Goal: Task Accomplishment & Management: Use online tool/utility

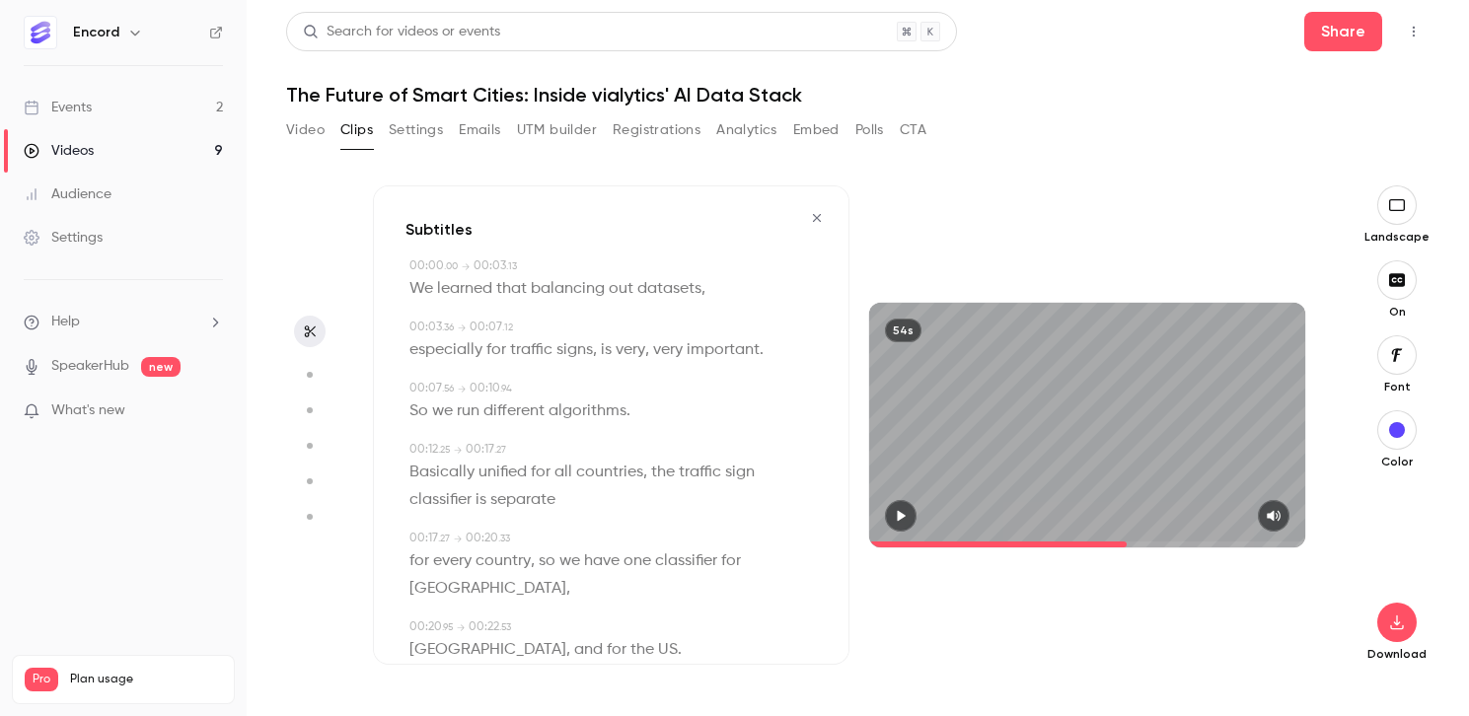
scroll to position [653, 0]
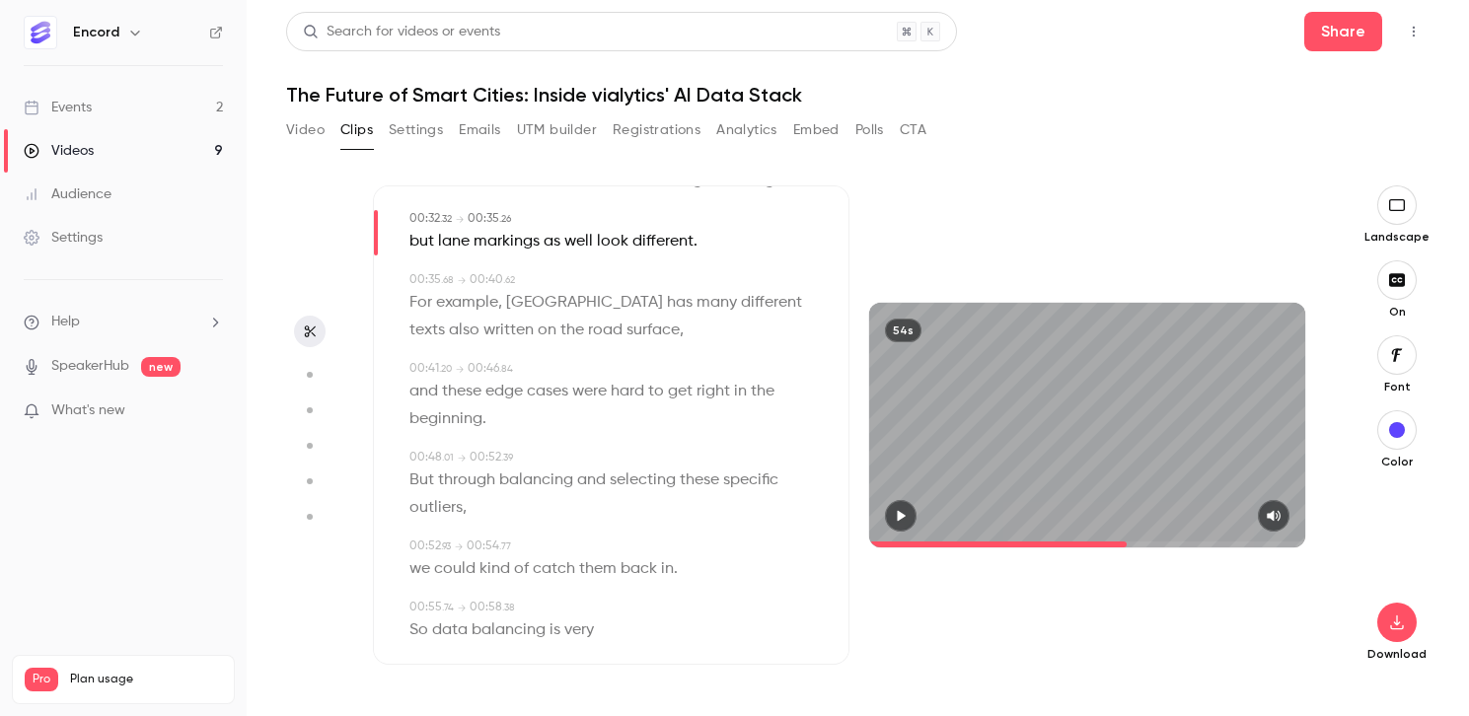
click at [306, 123] on button "Video" at bounding box center [305, 130] width 38 height 32
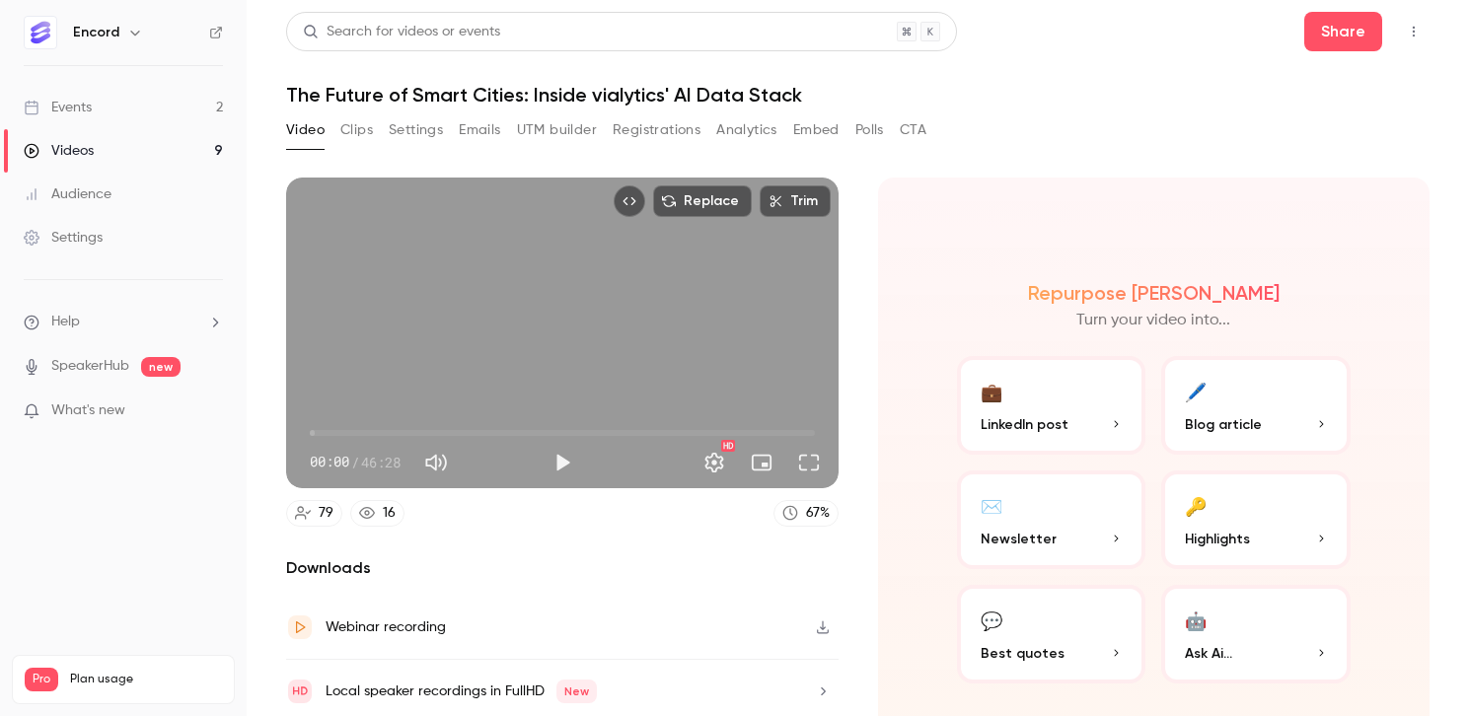
click at [360, 123] on button "Clips" at bounding box center [356, 130] width 33 height 32
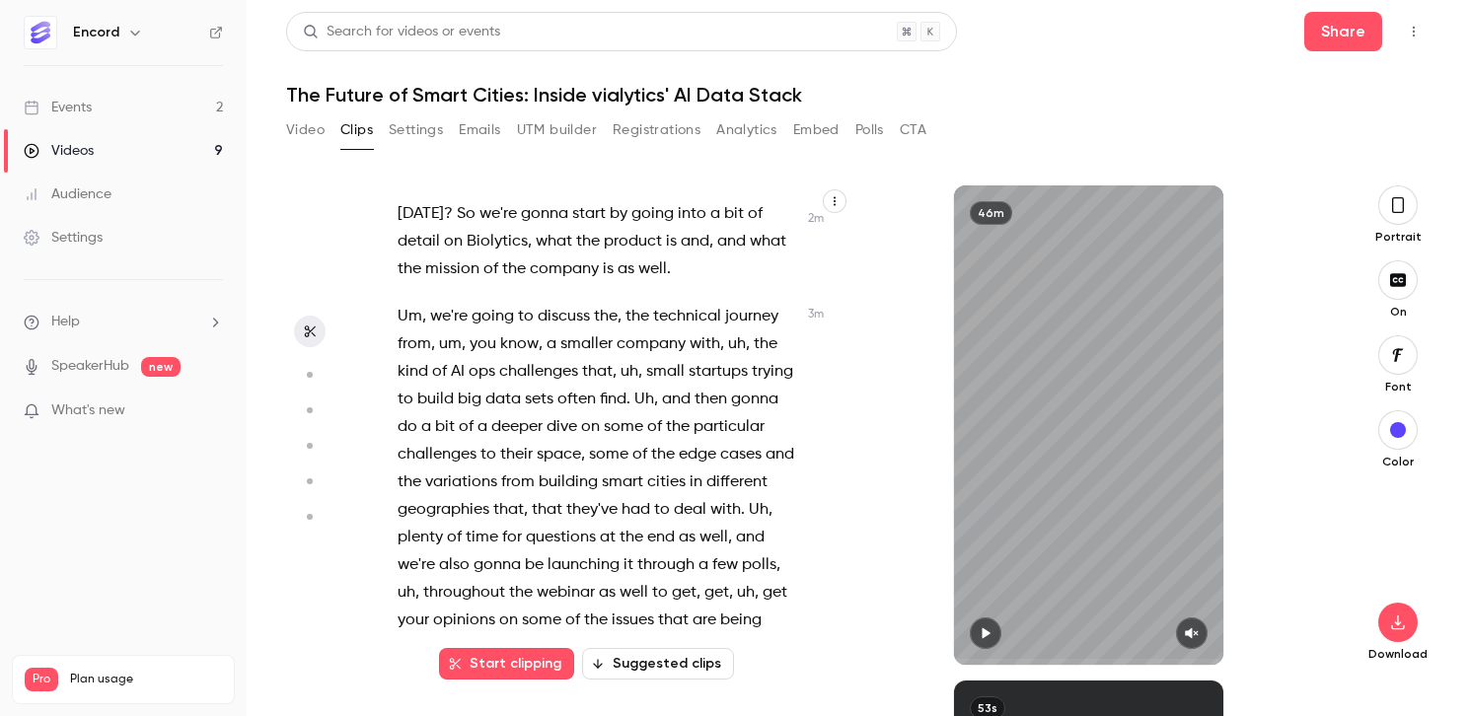
scroll to position [1796, 0]
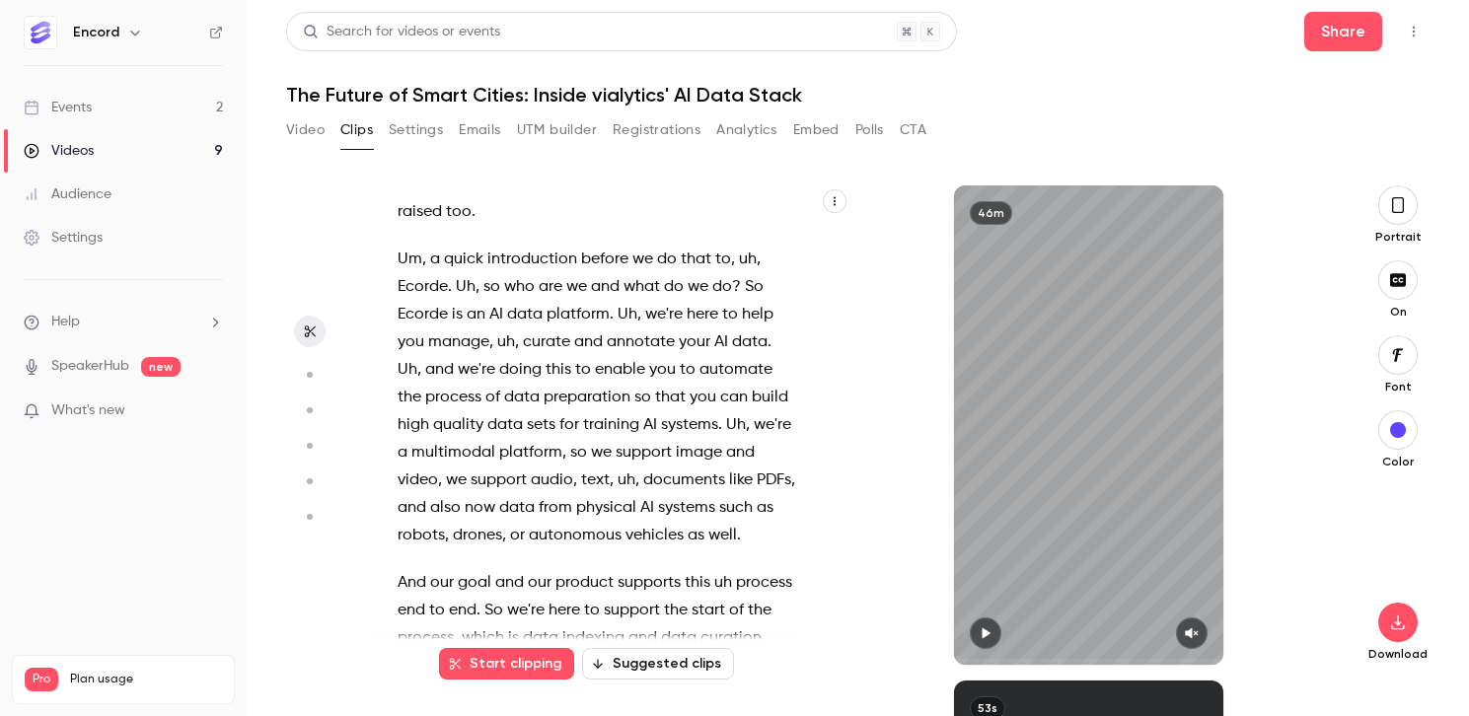
click at [643, 656] on button "Suggested clips" at bounding box center [658, 664] width 152 height 32
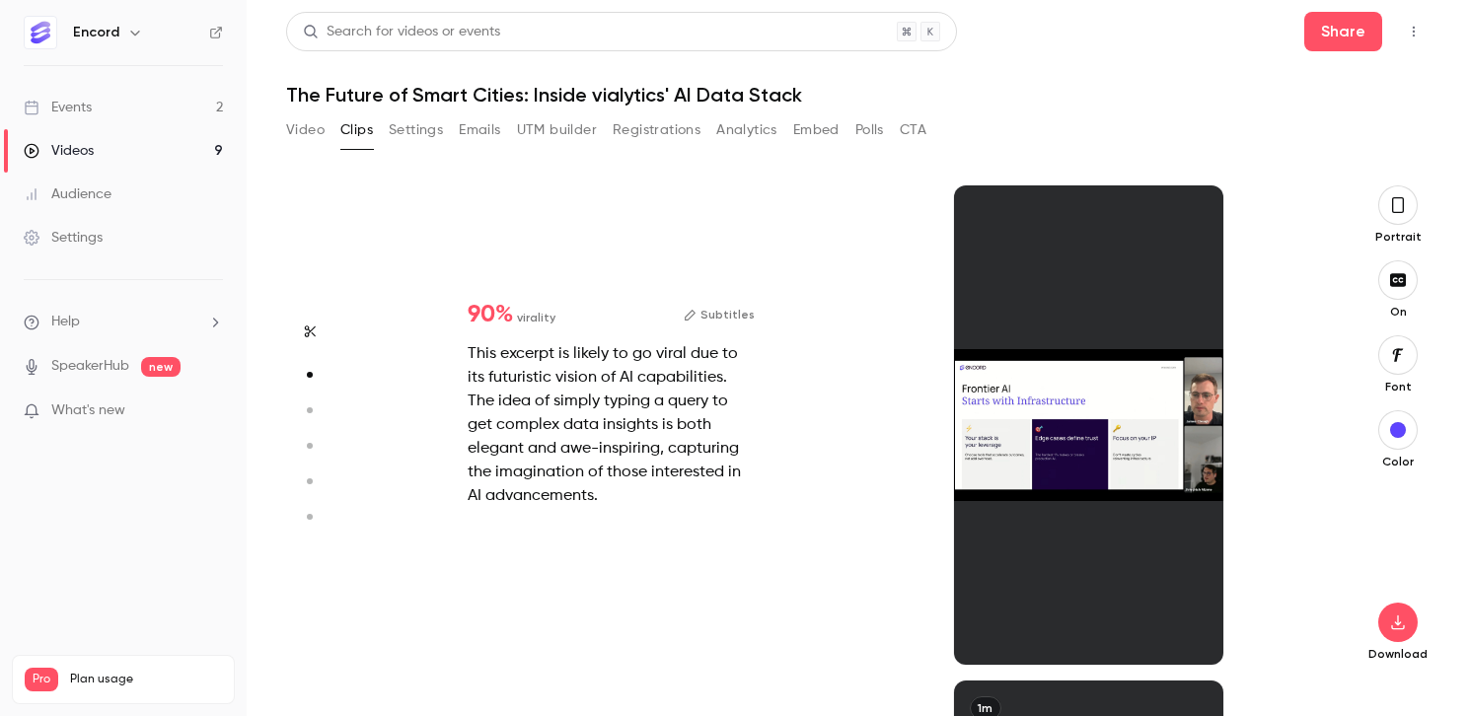
scroll to position [495, 0]
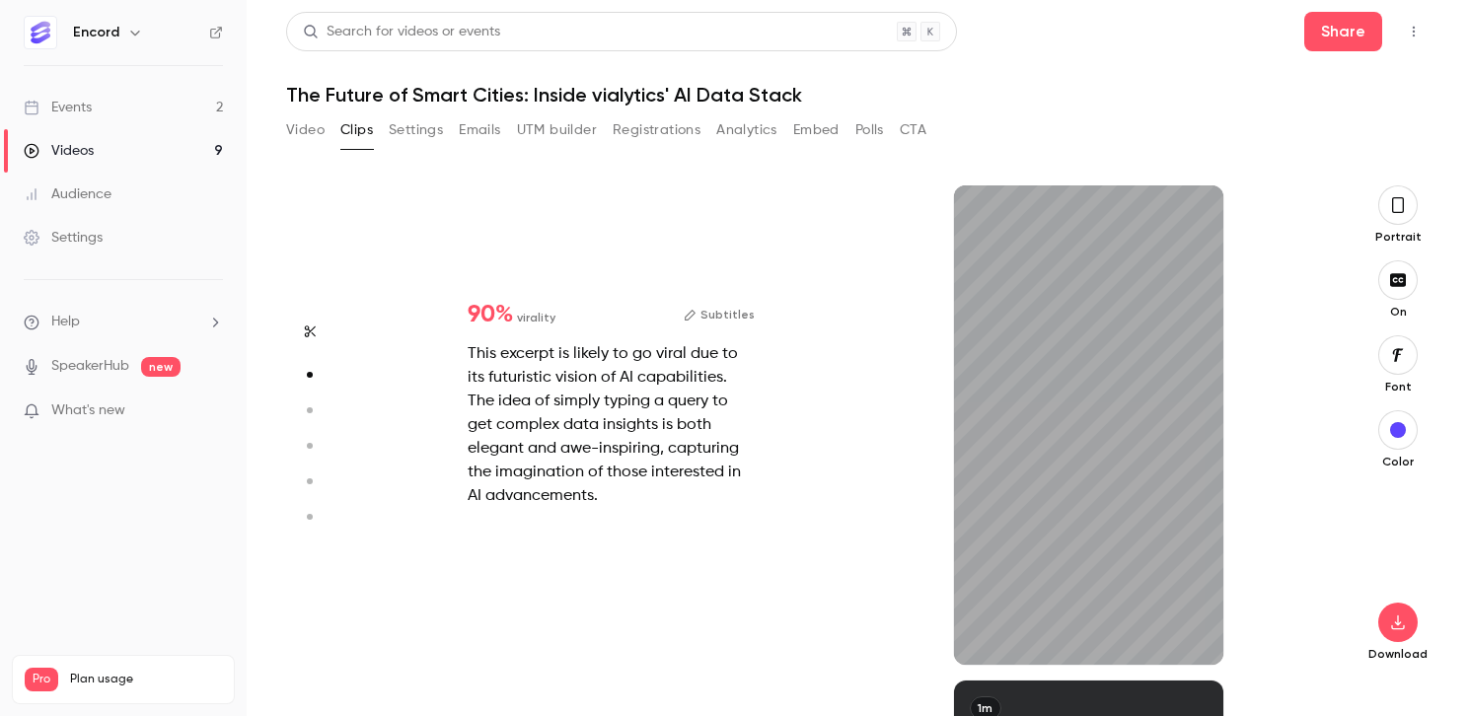
type input "*"
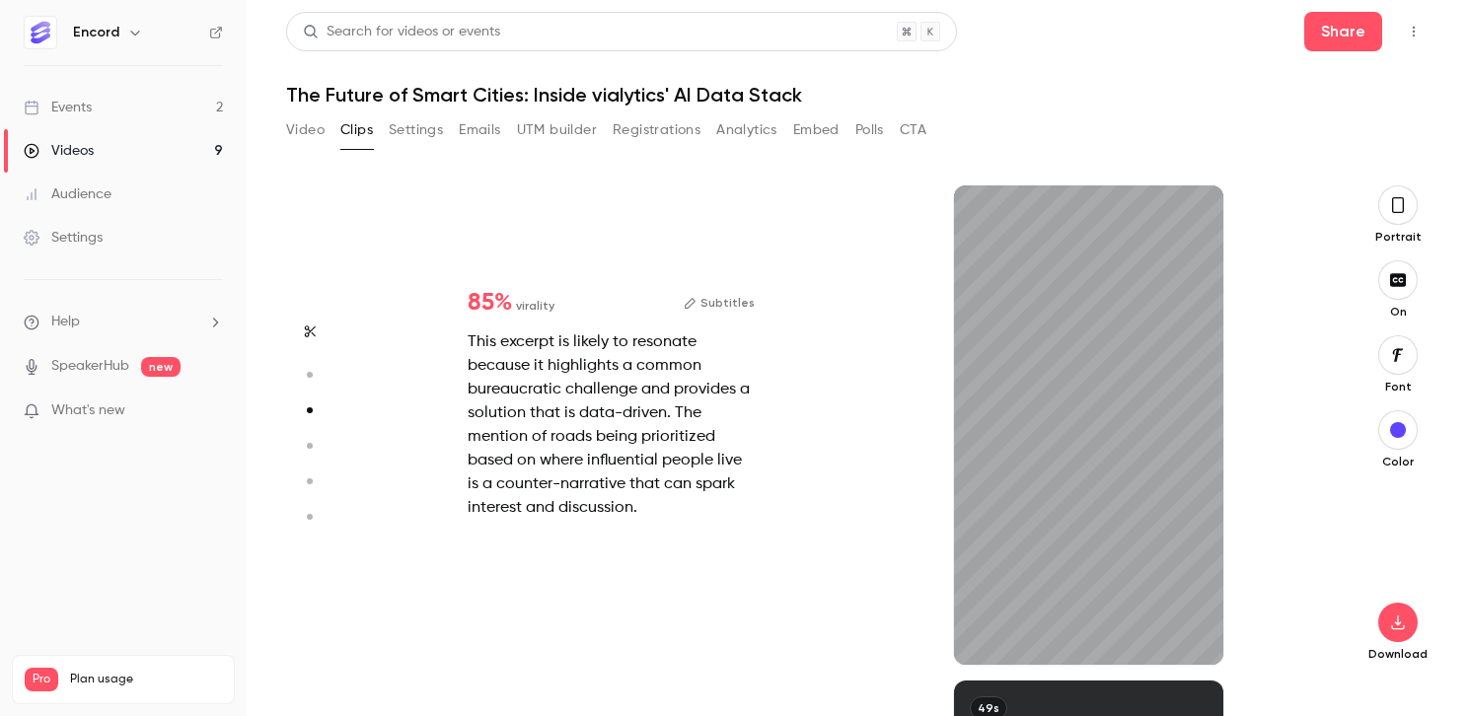
scroll to position [990, 0]
type input "*"
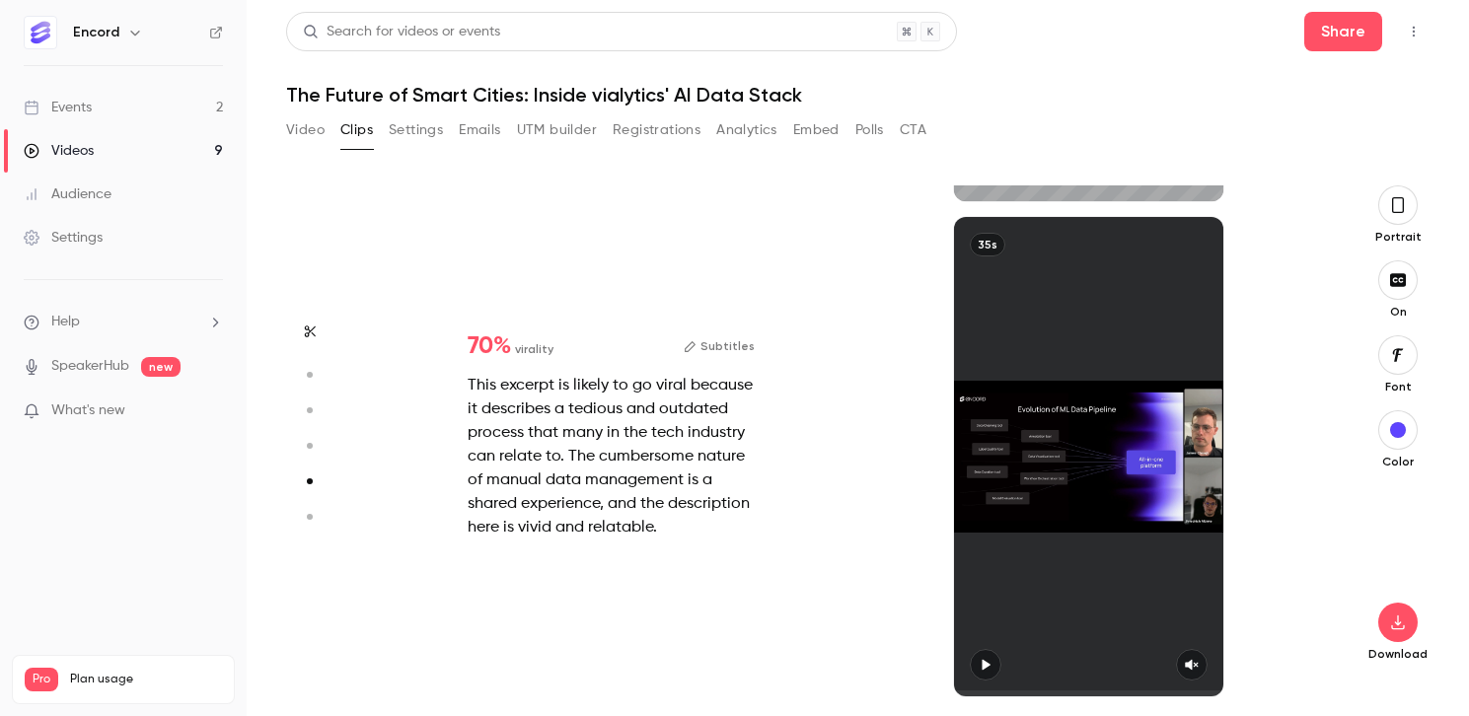
type input "*"
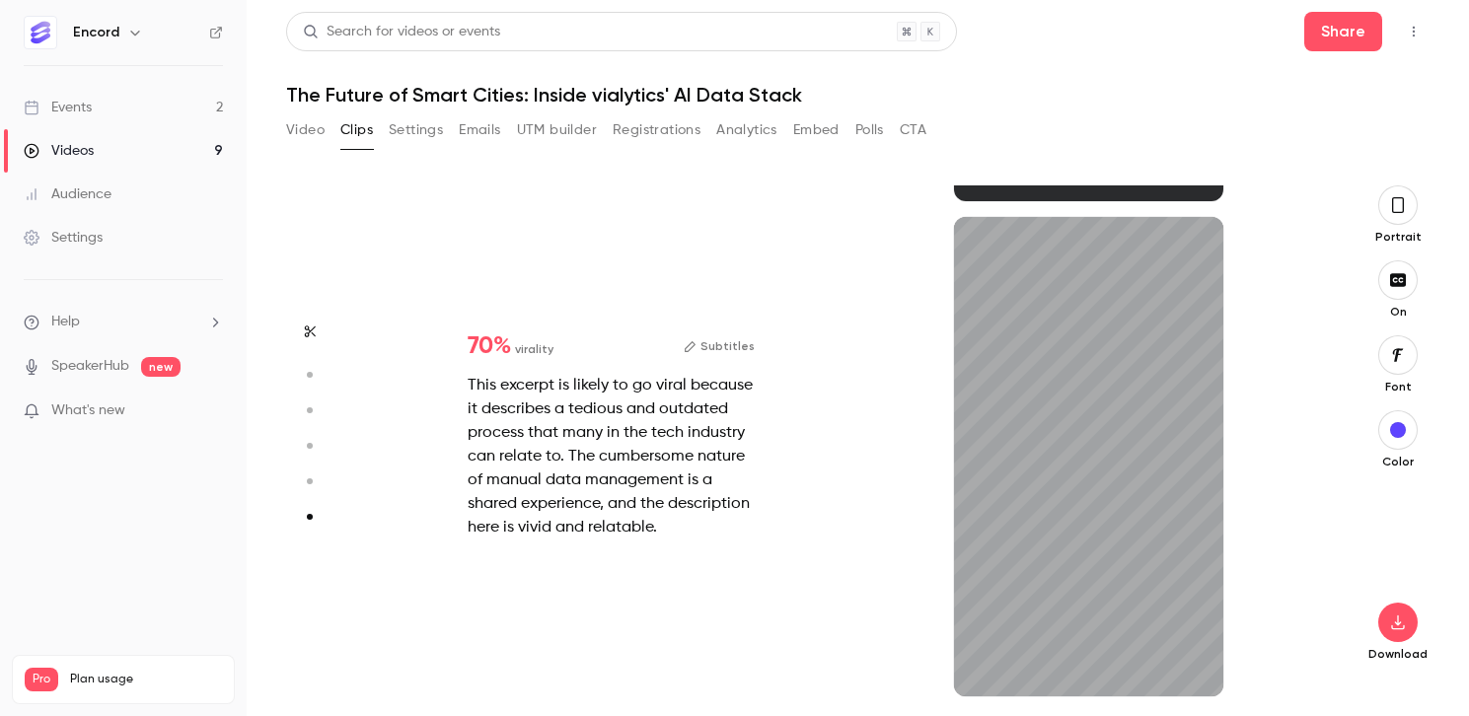
scroll to position [2444, 0]
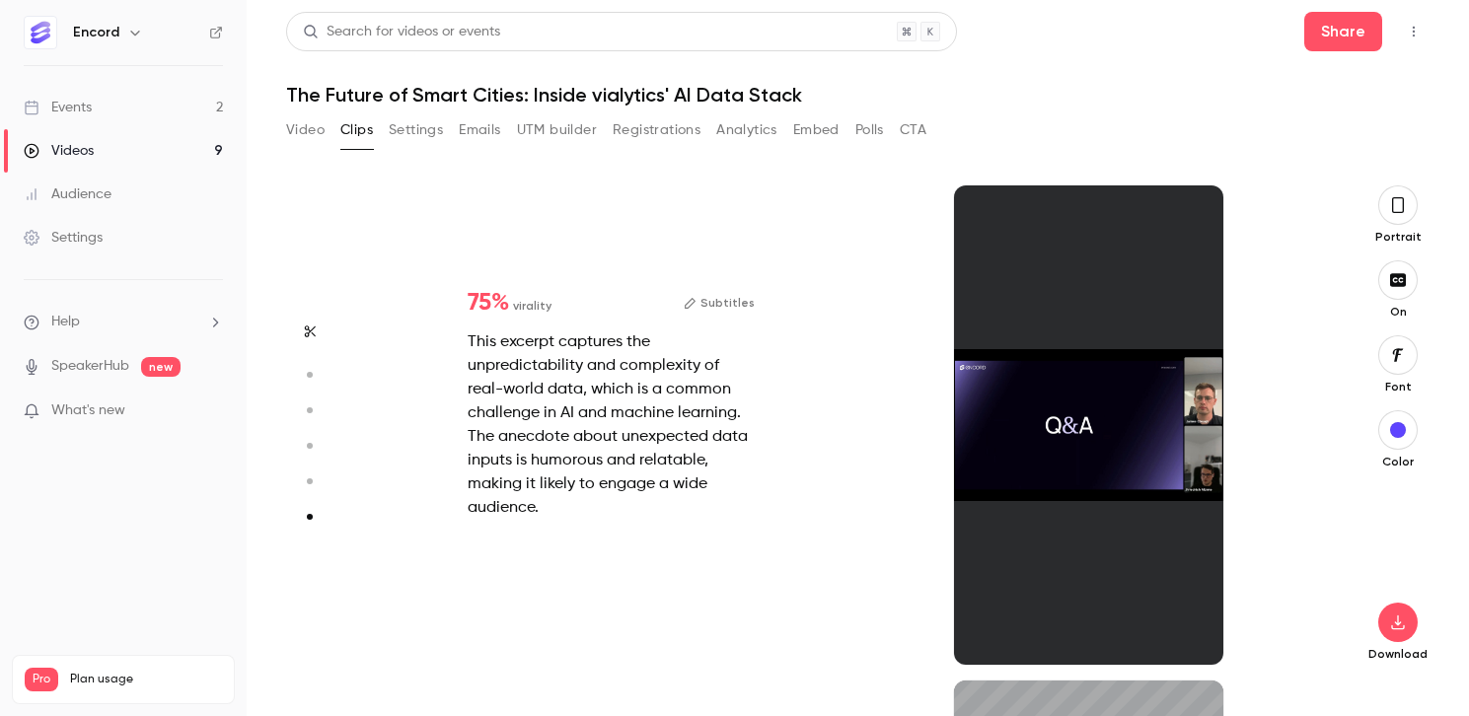
type input "*"
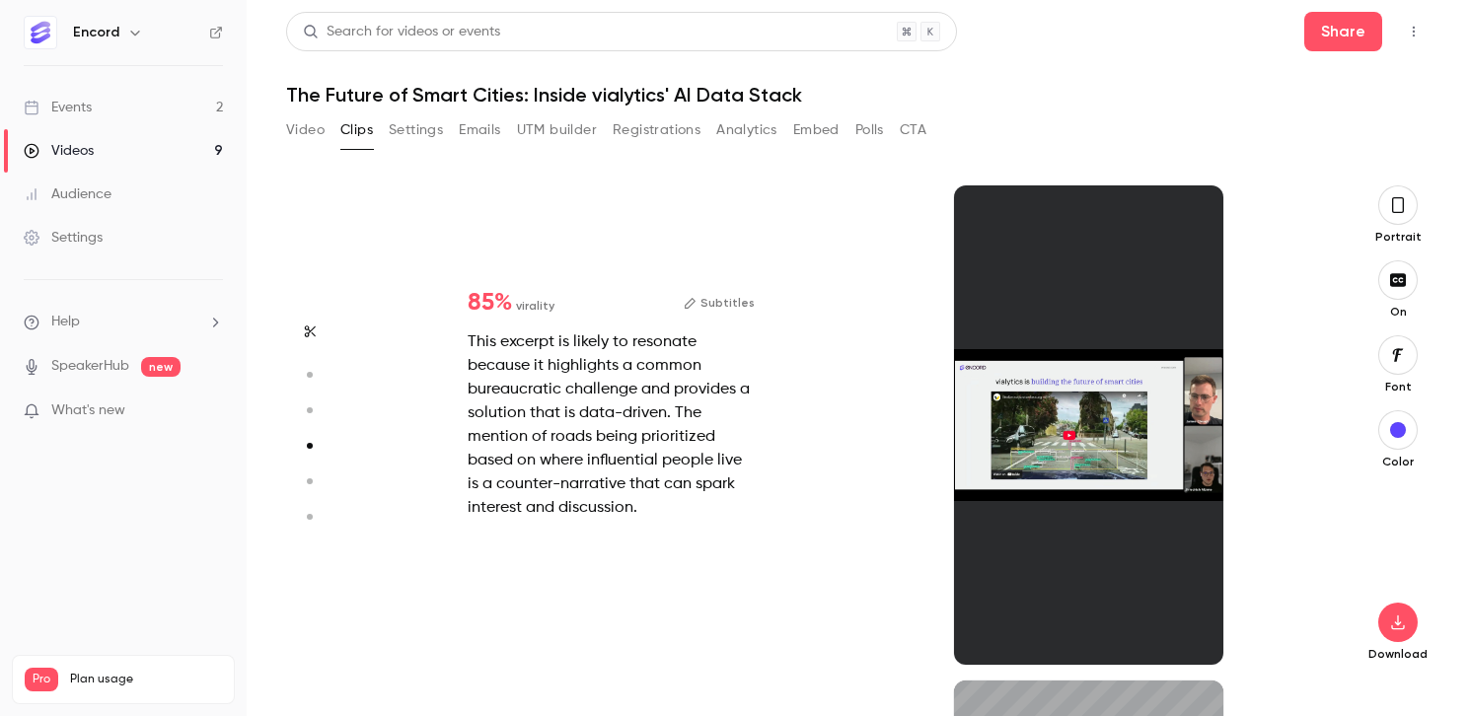
type input "*"
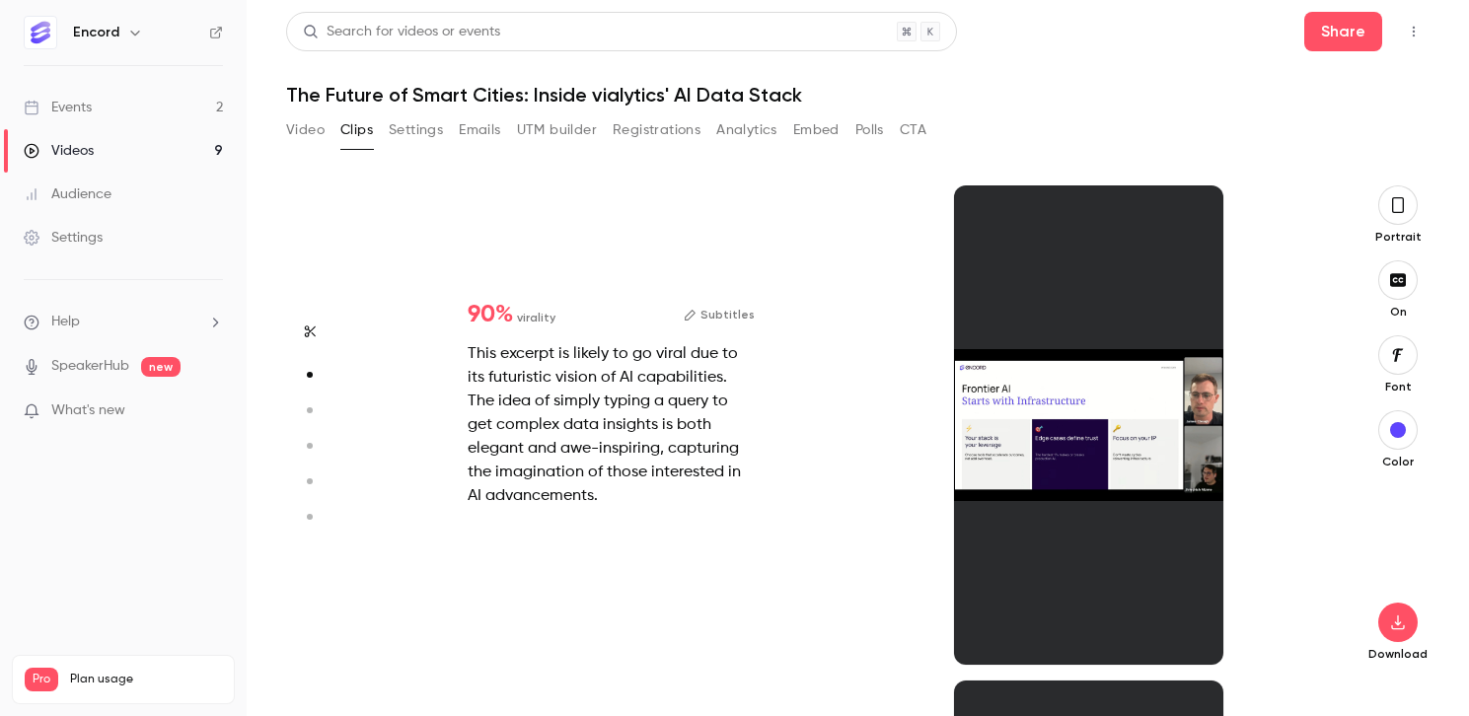
scroll to position [0, 0]
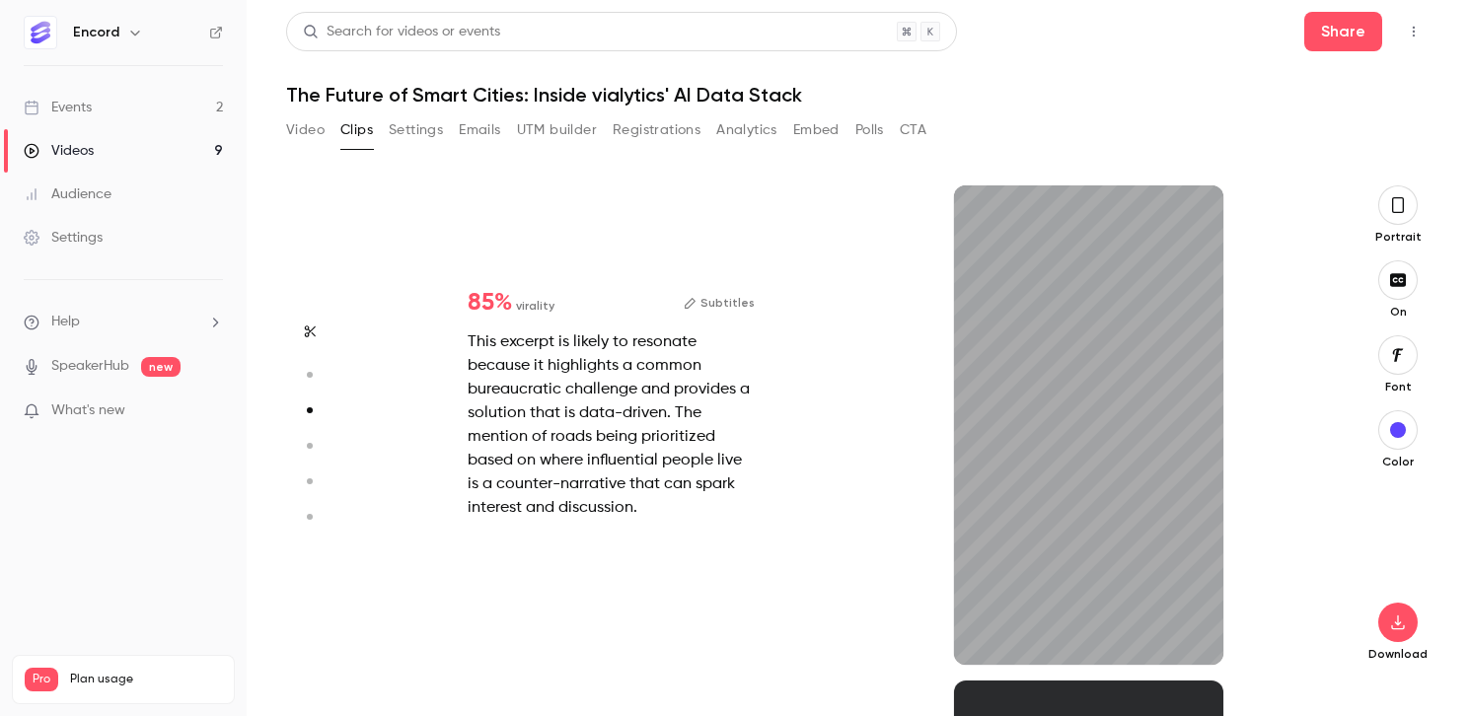
type input "*"
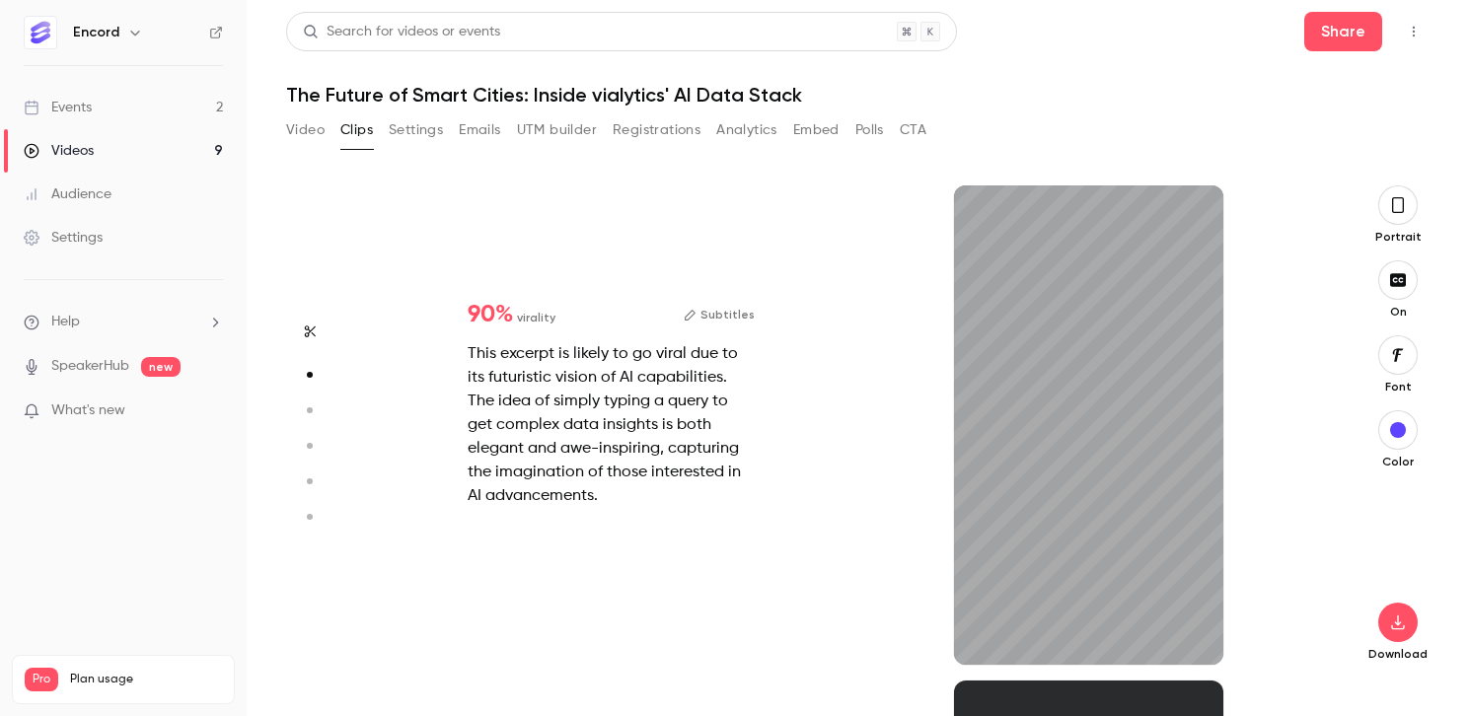
scroll to position [495, 0]
type input "**"
